Goal: Transaction & Acquisition: Purchase product/service

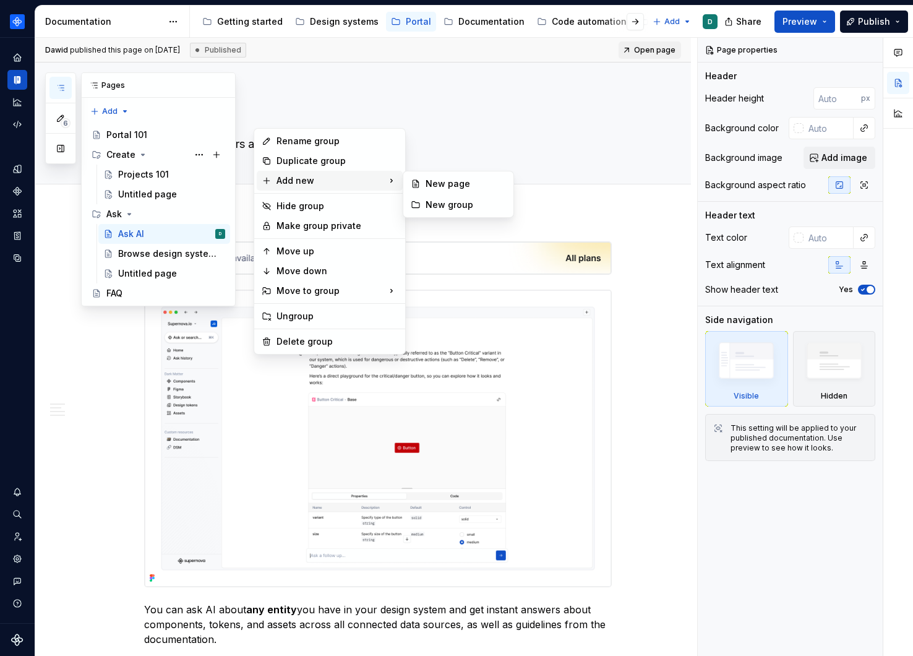
click at [19, 35] on html "Product documentation D Dataset Default Documentation Accessibility guide for t…" at bounding box center [456, 328] width 913 height 656
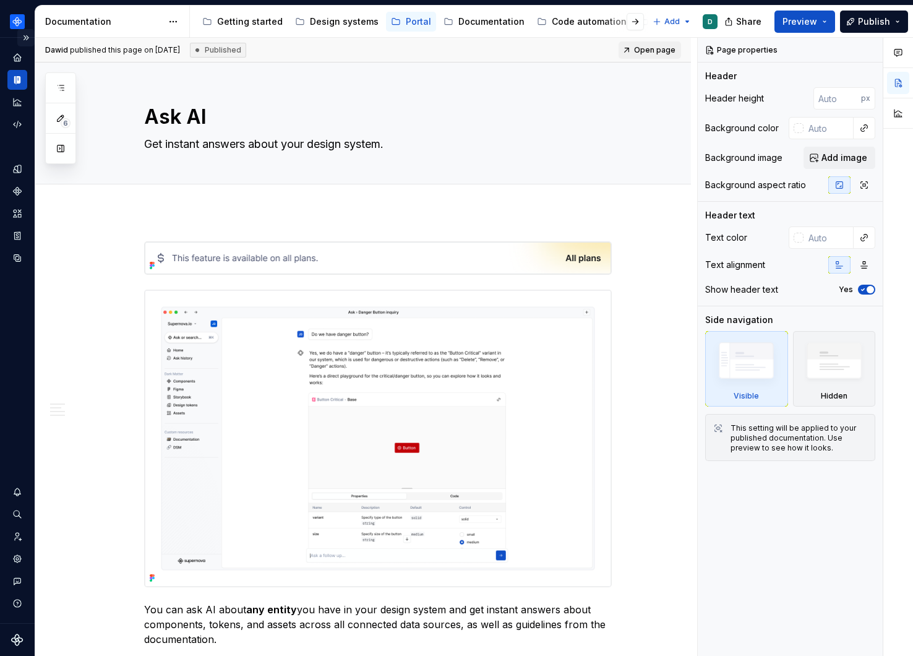
click at [24, 37] on button "Expand sidebar" at bounding box center [25, 37] width 17 height 17
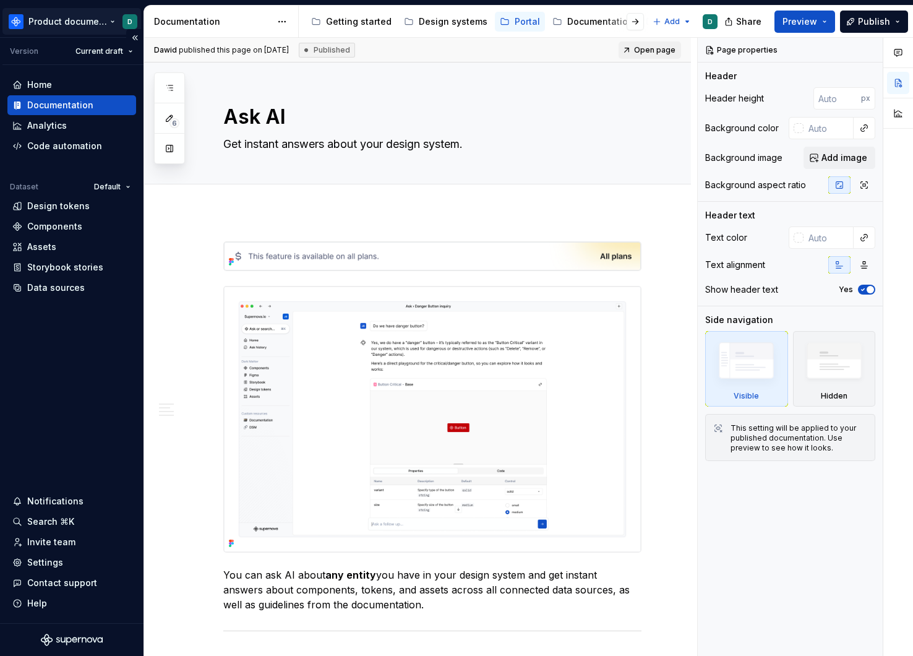
click at [64, 24] on html "Product documentation D Version Current draft Home Documentation Analytics Code…" at bounding box center [456, 328] width 913 height 656
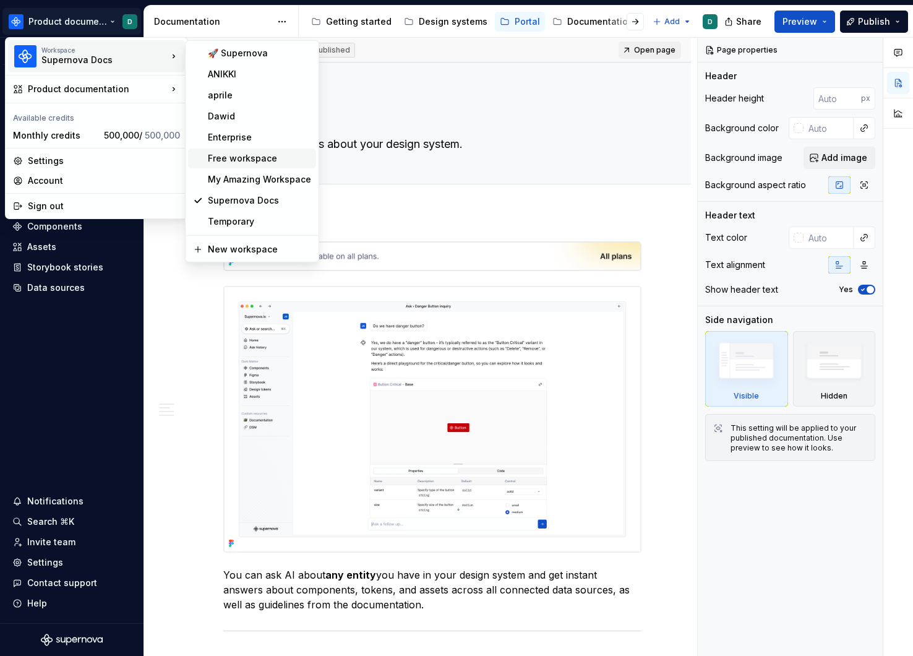
click at [247, 159] on div "Free workspace" at bounding box center [259, 158] width 103 height 12
type textarea "*"
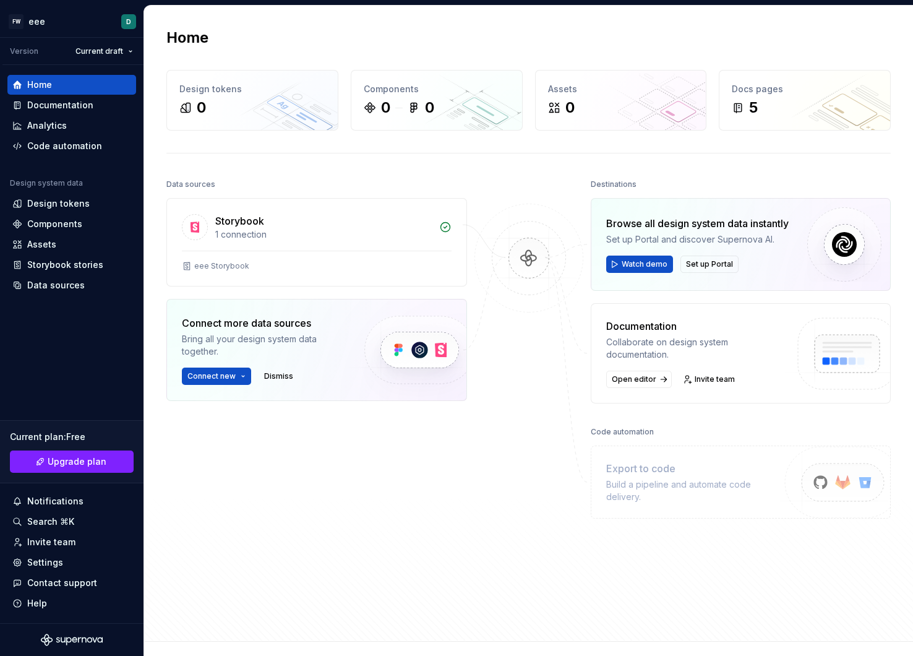
click at [264, 467] on div "Data sources Storybook 1 connection eee Storybook Connect more data sources Bri…" at bounding box center [316, 373] width 301 height 394
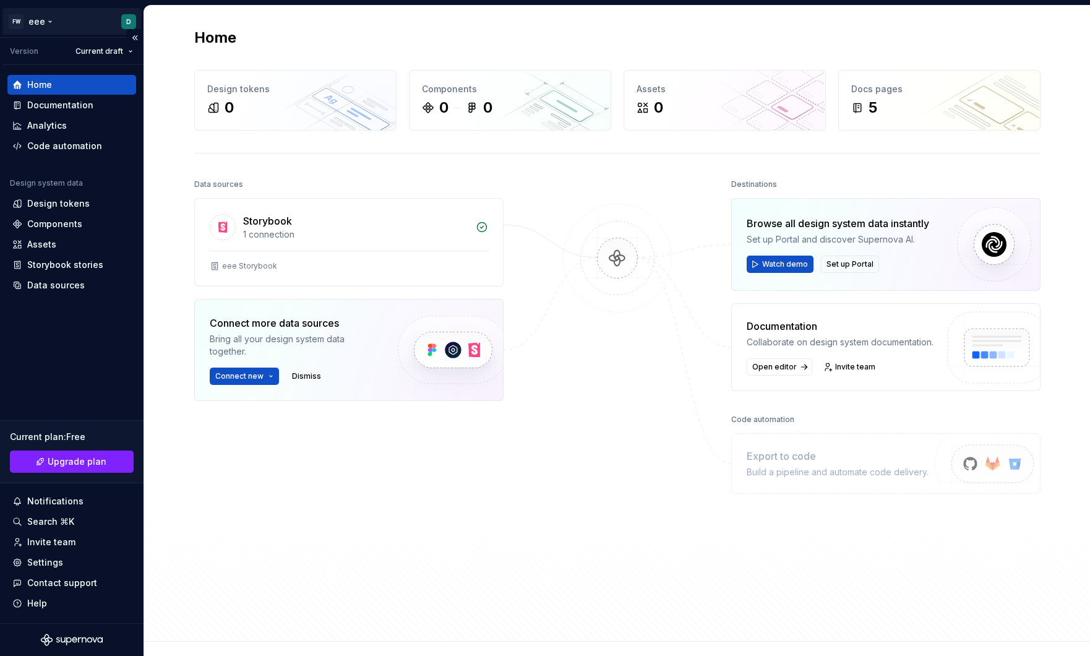
click at [51, 25] on html "FW eee D Version Current draft Home Documentation Analytics Code automation Des…" at bounding box center [545, 328] width 1090 height 656
click at [523, 519] on div "Data sources Storybook 1 connection eee Storybook Connect more data sources Bri…" at bounding box center [617, 397] width 846 height 443
click at [607, 374] on div at bounding box center [618, 373] width 124 height 394
click at [59, 562] on div "Settings" at bounding box center [45, 562] width 36 height 12
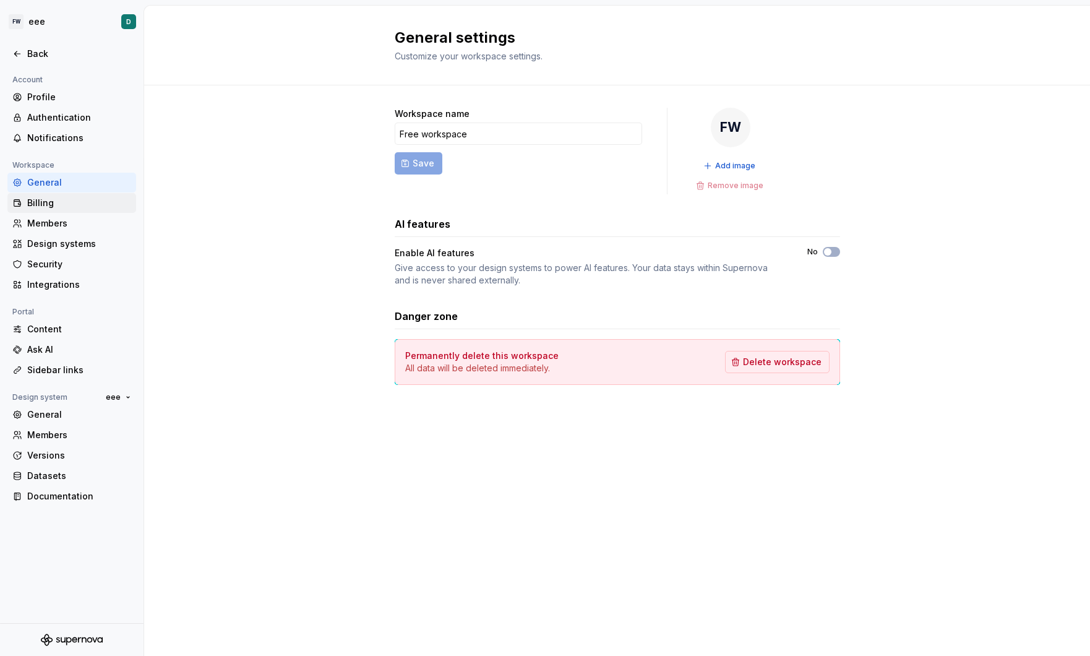
click at [43, 205] on div "Billing" at bounding box center [79, 203] width 104 height 12
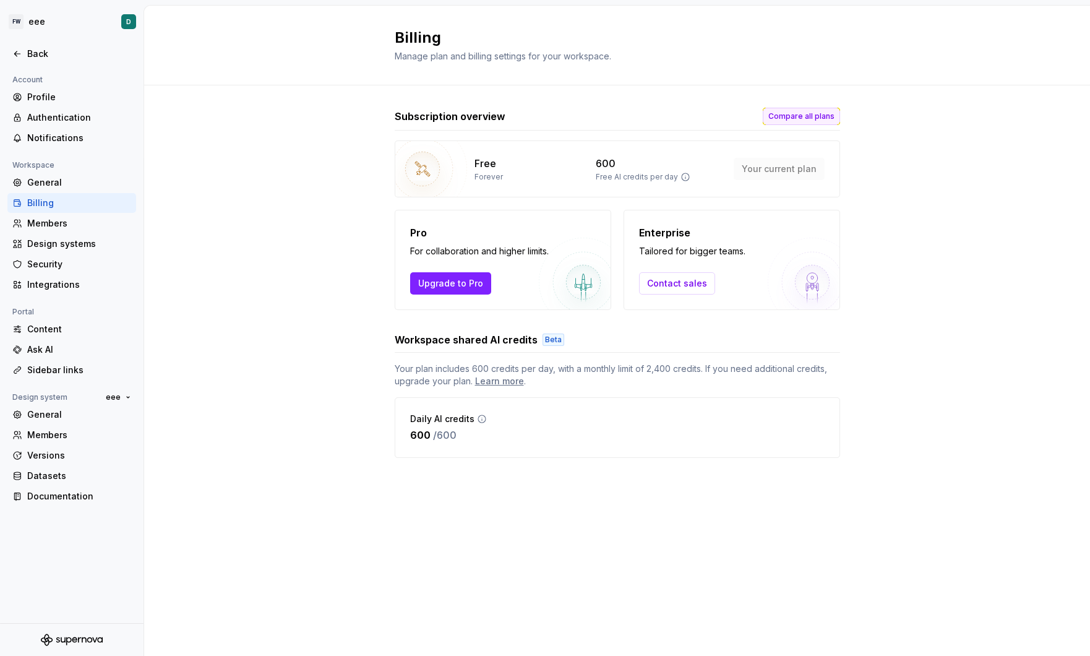
click at [803, 114] on span "Compare all plans" at bounding box center [801, 116] width 66 height 10
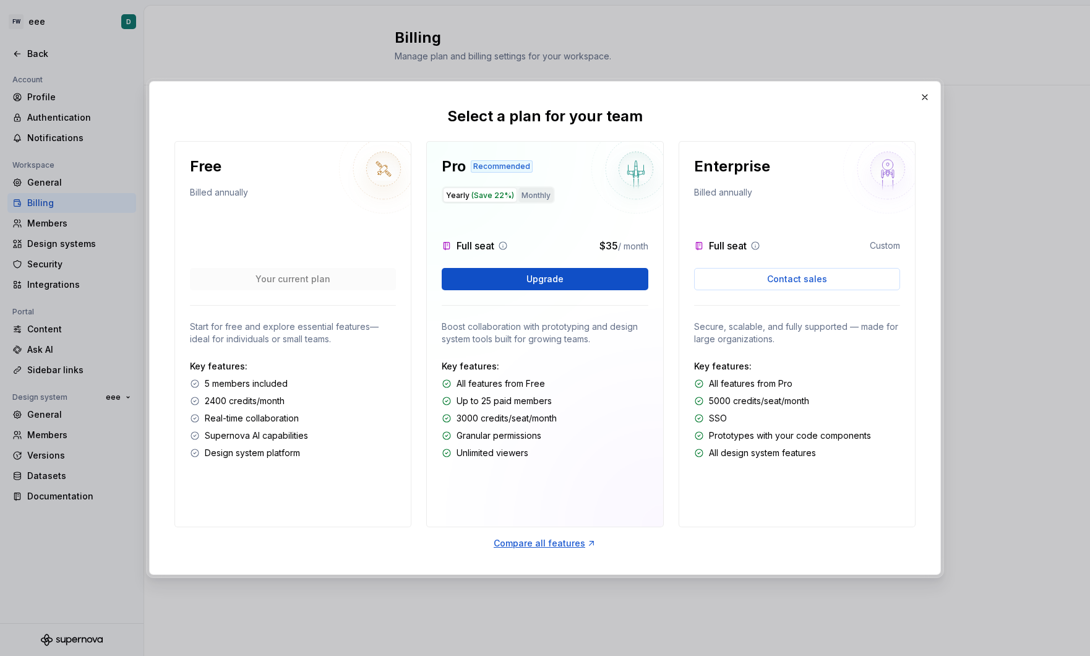
click at [547, 199] on button "Monthly" at bounding box center [536, 194] width 35 height 15
click at [489, 200] on button "Yearly (Save 22%)" at bounding box center [480, 194] width 74 height 15
click at [913, 97] on button "button" at bounding box center [924, 96] width 17 height 17
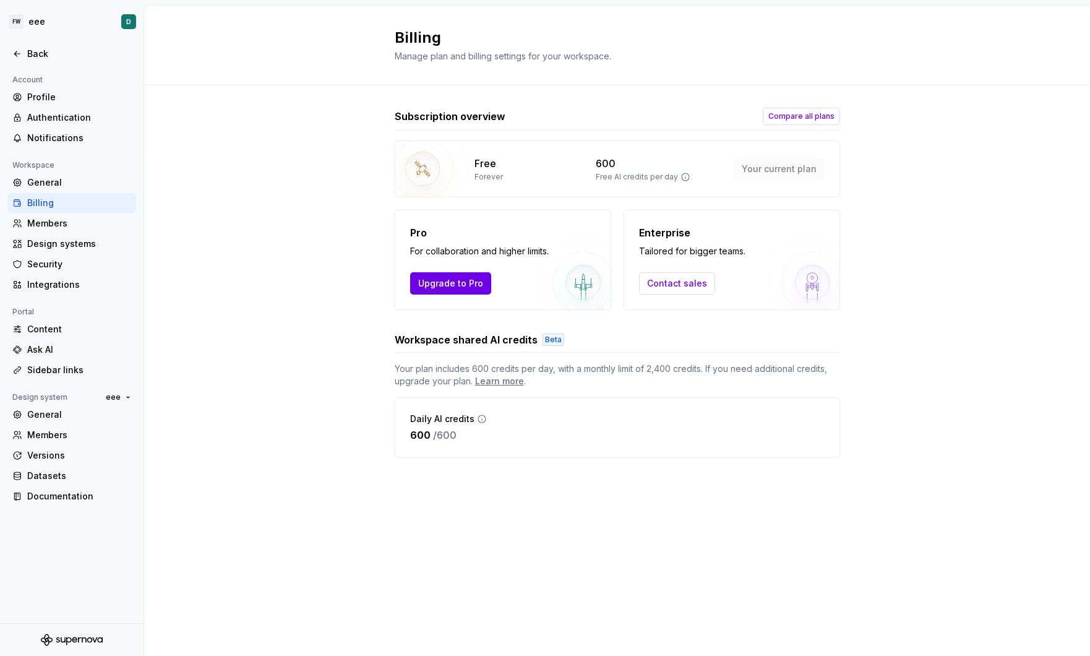
click at [457, 288] on span "Upgrade to Pro" at bounding box center [450, 283] width 65 height 12
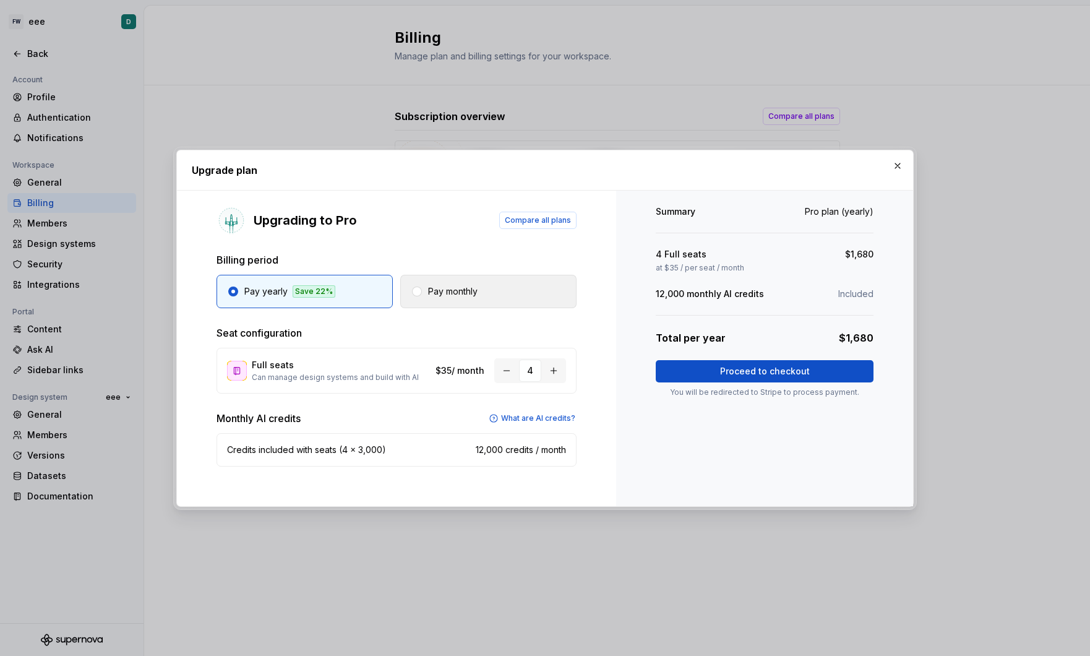
click at [445, 301] on button "Pay monthly" at bounding box center [488, 291] width 176 height 33
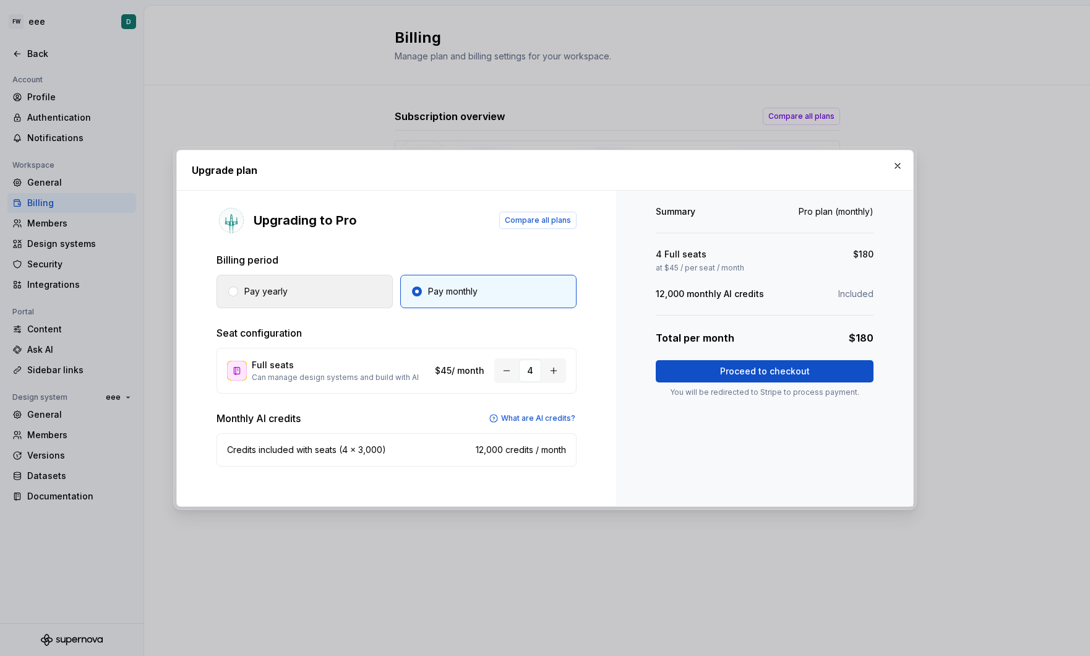
click at [333, 300] on button "Pay yearly" at bounding box center [305, 291] width 176 height 33
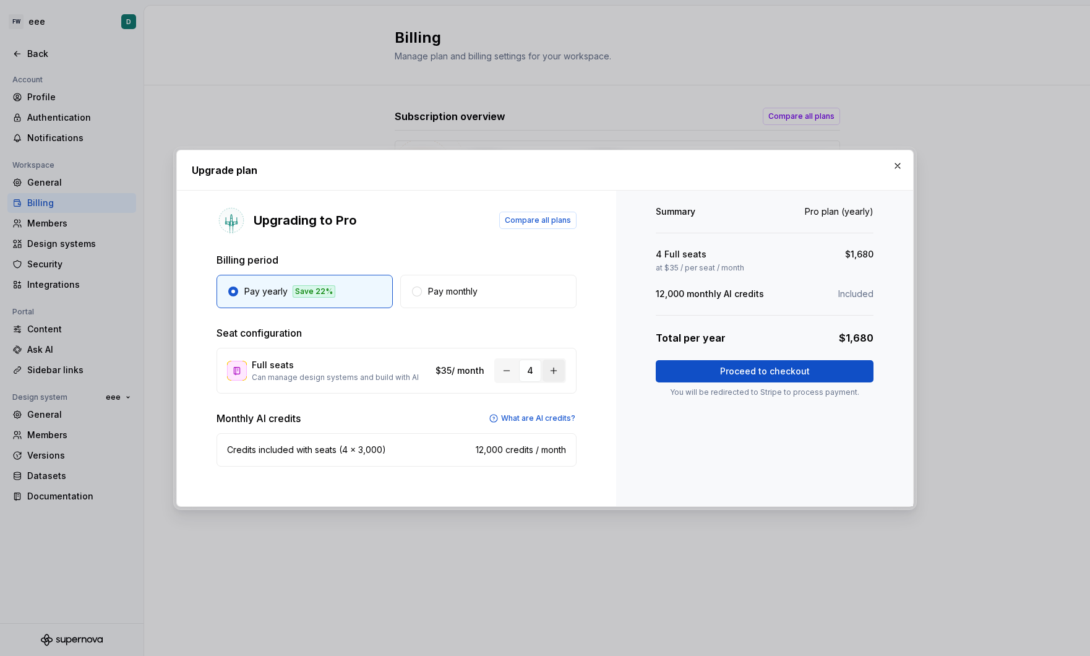
click at [546, 374] on button "button" at bounding box center [554, 370] width 22 height 22
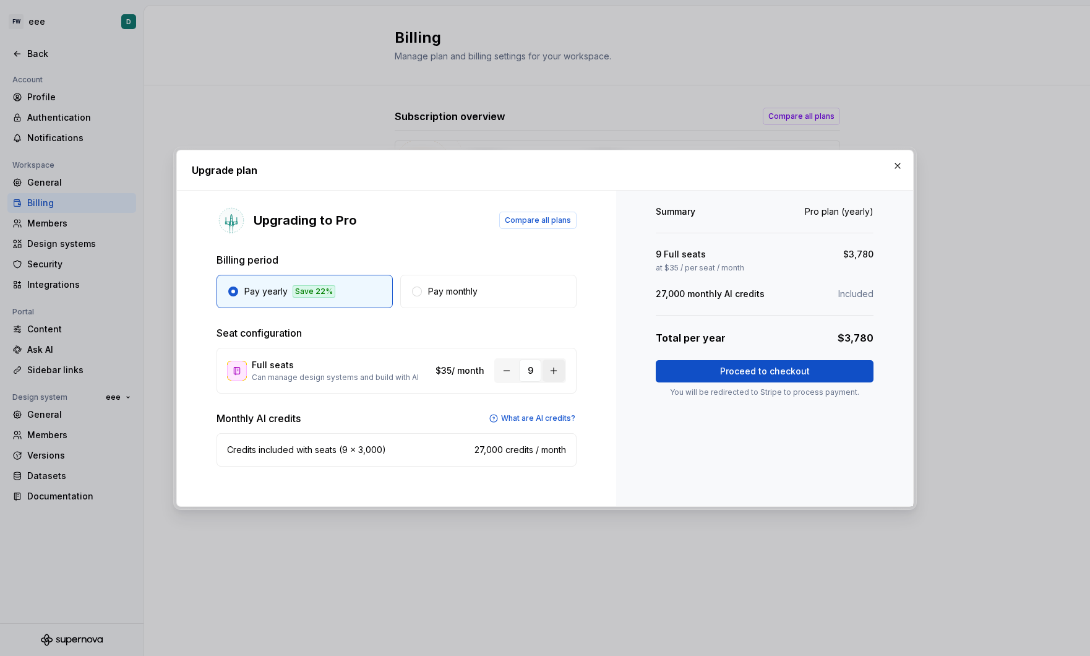
click at [546, 374] on button "button" at bounding box center [554, 370] width 22 height 22
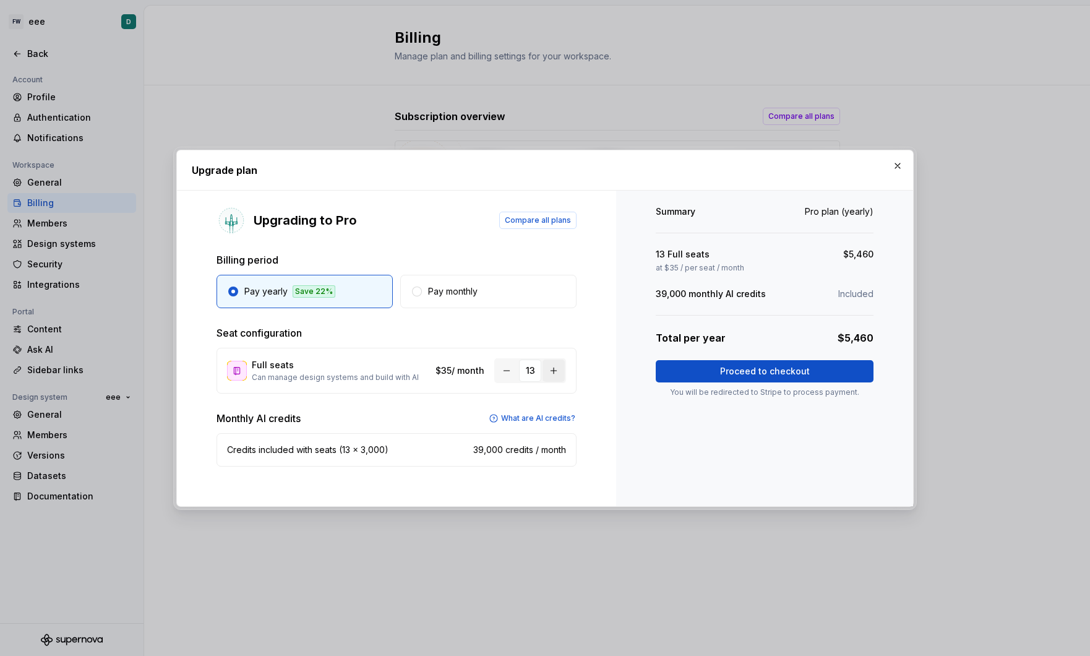
click at [546, 374] on button "button" at bounding box center [554, 370] width 22 height 22
click at [545, 374] on button "button" at bounding box center [554, 370] width 22 height 22
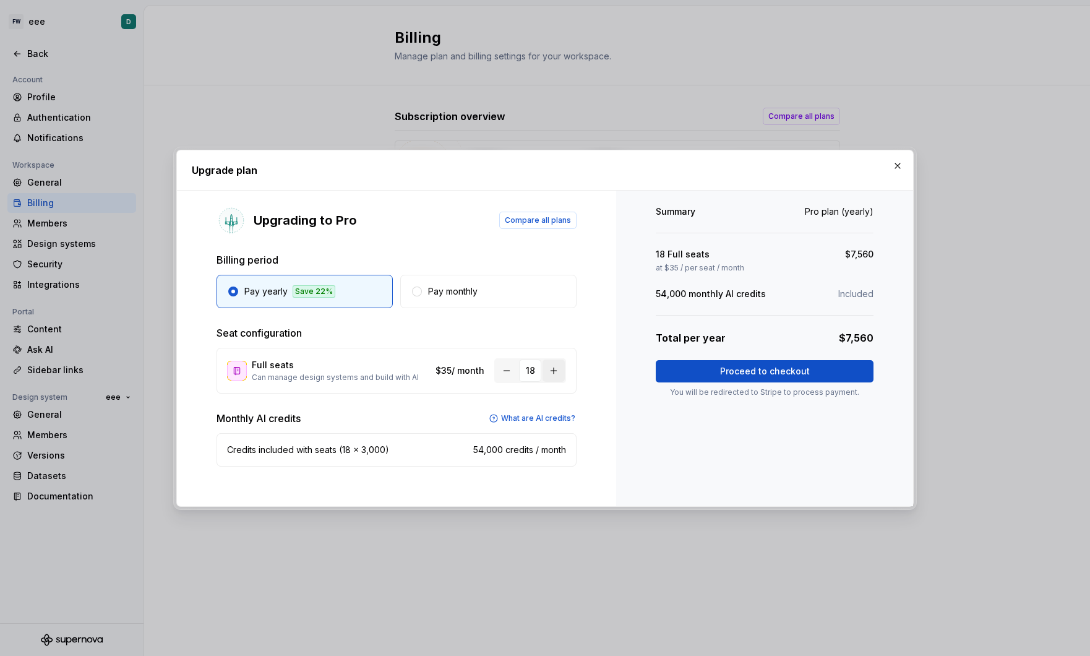
click at [545, 374] on button "button" at bounding box center [554, 370] width 22 height 22
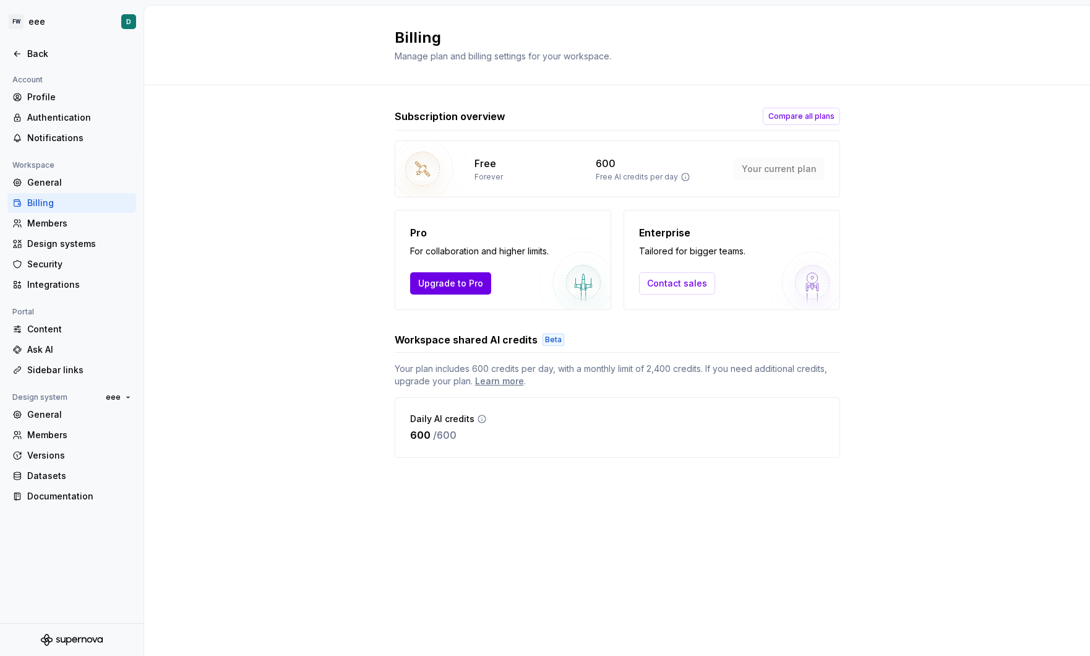
click at [482, 282] on button "Upgrade to Pro" at bounding box center [450, 283] width 81 height 22
click at [64, 53] on div "Back" at bounding box center [79, 54] width 104 height 12
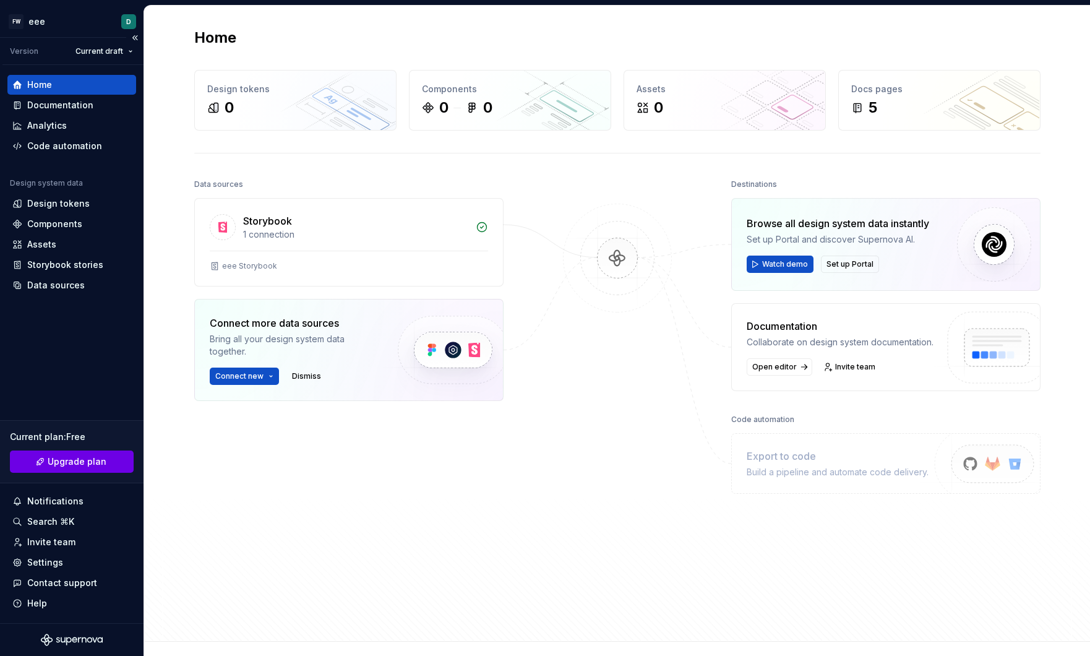
click at [62, 466] on span "Upgrade plan" at bounding box center [77, 461] width 59 height 12
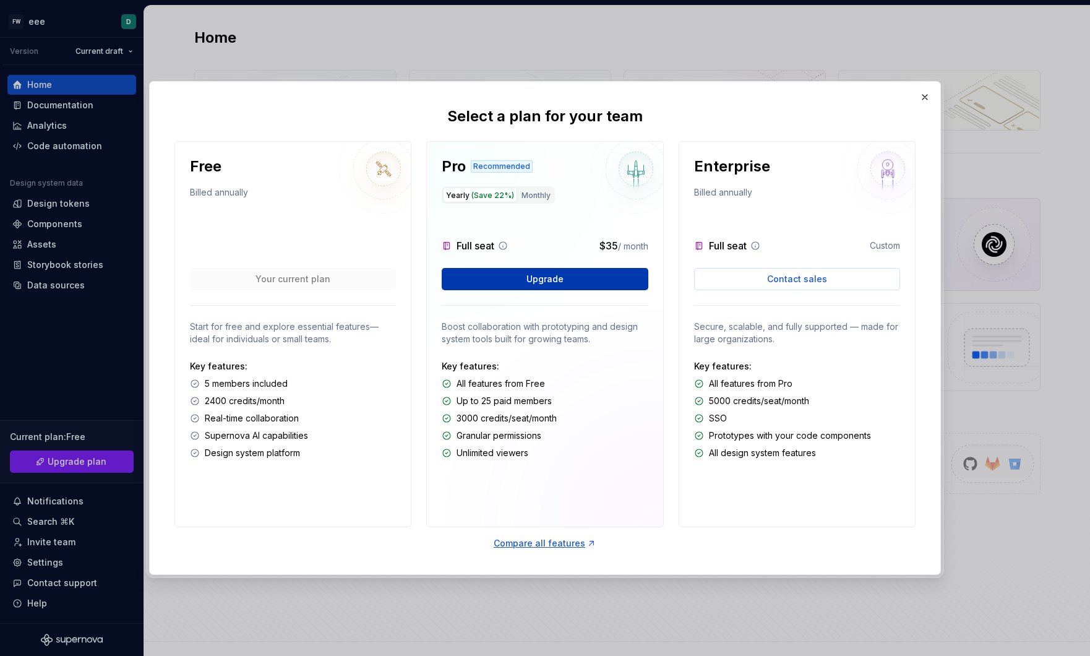
click at [565, 283] on button "Upgrade" at bounding box center [545, 279] width 206 height 22
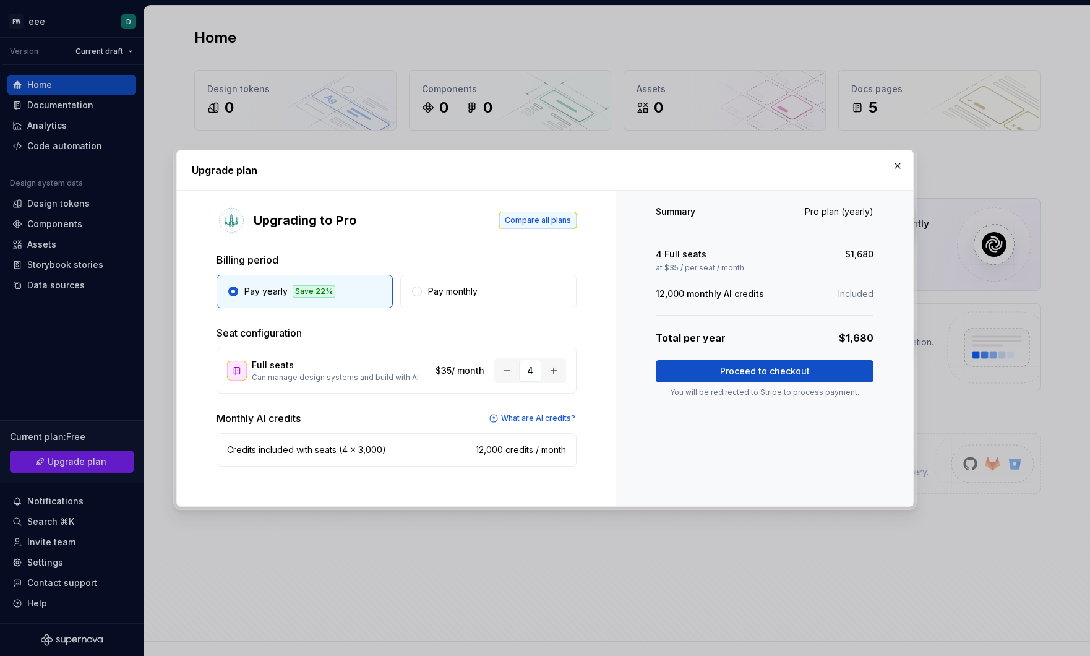
click at [528, 218] on span "Compare all plans" at bounding box center [538, 220] width 66 height 10
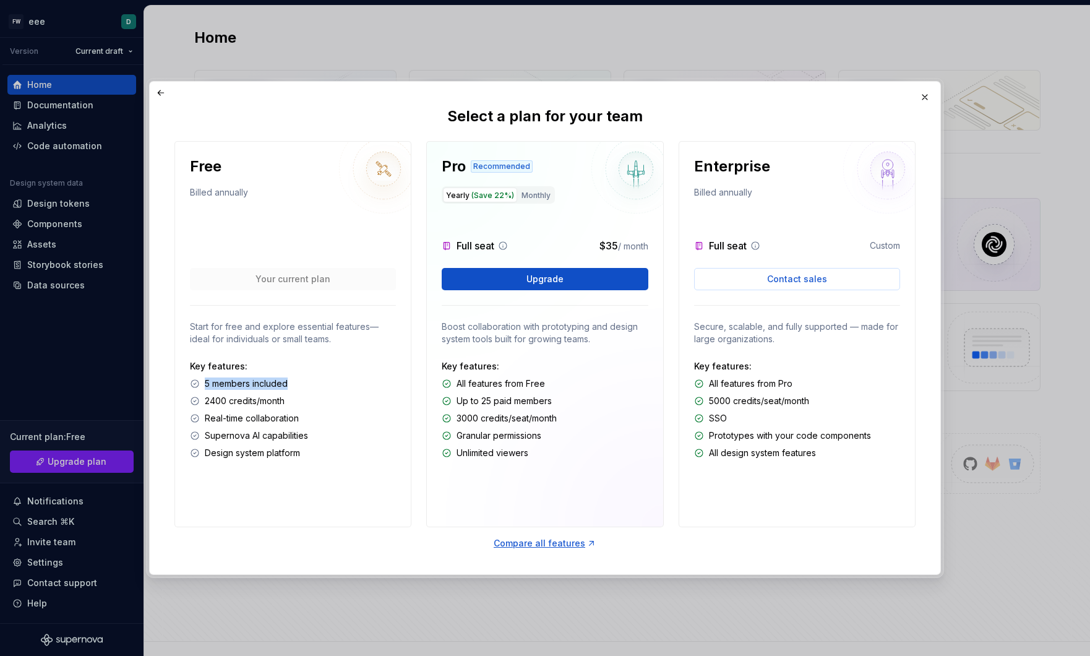
drag, startPoint x: 201, startPoint y: 383, endPoint x: 309, endPoint y: 388, distance: 107.8
click at [309, 388] on div "5 members included" at bounding box center [293, 383] width 206 height 12
drag, startPoint x: 458, startPoint y: 400, endPoint x: 556, endPoint y: 402, distance: 97.8
click at [556, 402] on div "Up to 25 paid members" at bounding box center [545, 401] width 206 height 12
drag, startPoint x: 557, startPoint y: 398, endPoint x: 657, endPoint y: 406, distance: 99.9
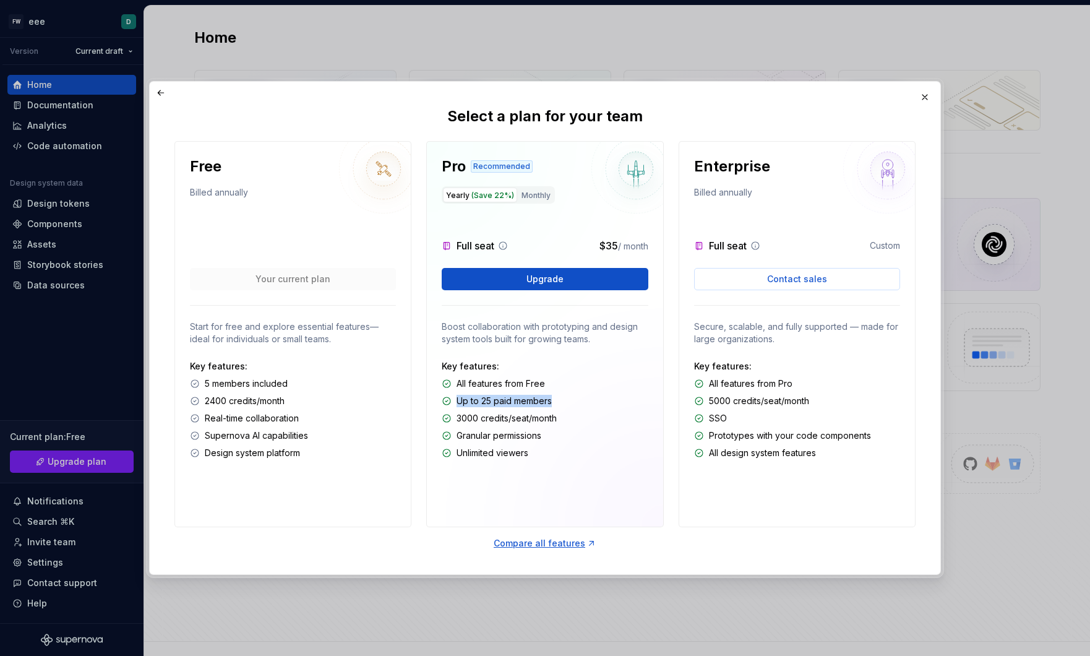
click at [557, 398] on div "Up to 25 paid members" at bounding box center [545, 401] width 206 height 12
click at [240, 401] on p "2400 credits/month" at bounding box center [245, 401] width 80 height 12
drag, startPoint x: 453, startPoint y: 417, endPoint x: 563, endPoint y: 420, distance: 110.2
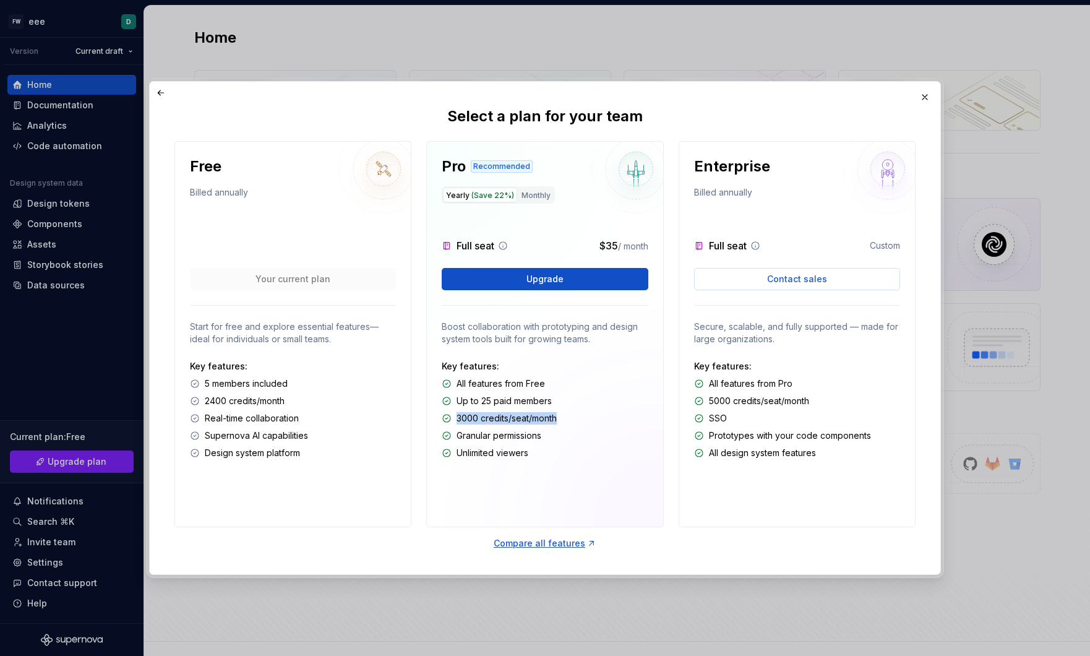
click at [563, 420] on div "3000 credits/seat/month" at bounding box center [545, 418] width 206 height 12
click at [761, 398] on p "5000 credits/seat/month" at bounding box center [759, 401] width 100 height 12
click at [817, 403] on div "5000 credits/seat/month" at bounding box center [797, 401] width 206 height 12
